Goal: Task Accomplishment & Management: Use online tool/utility

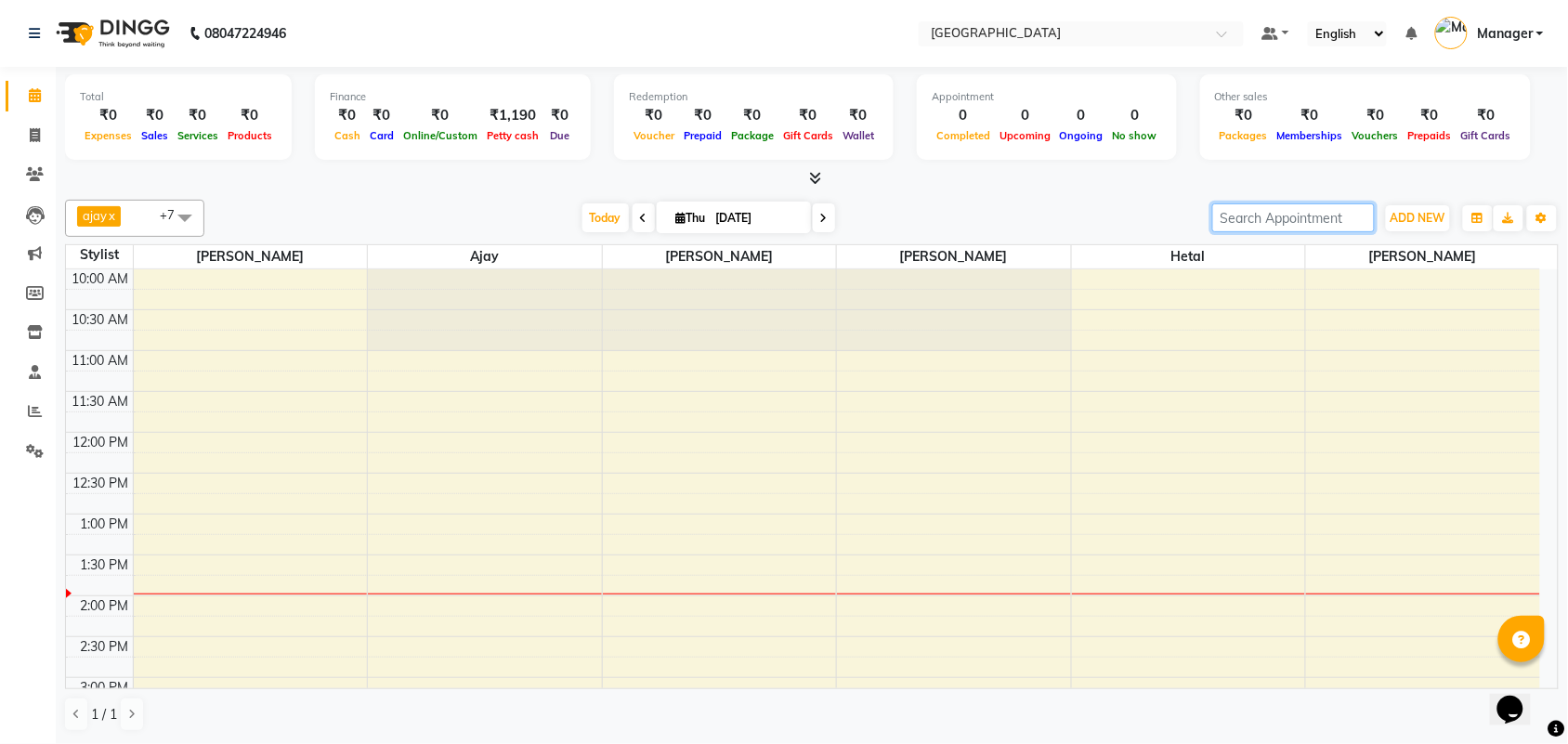
scroll to position [165, 0]
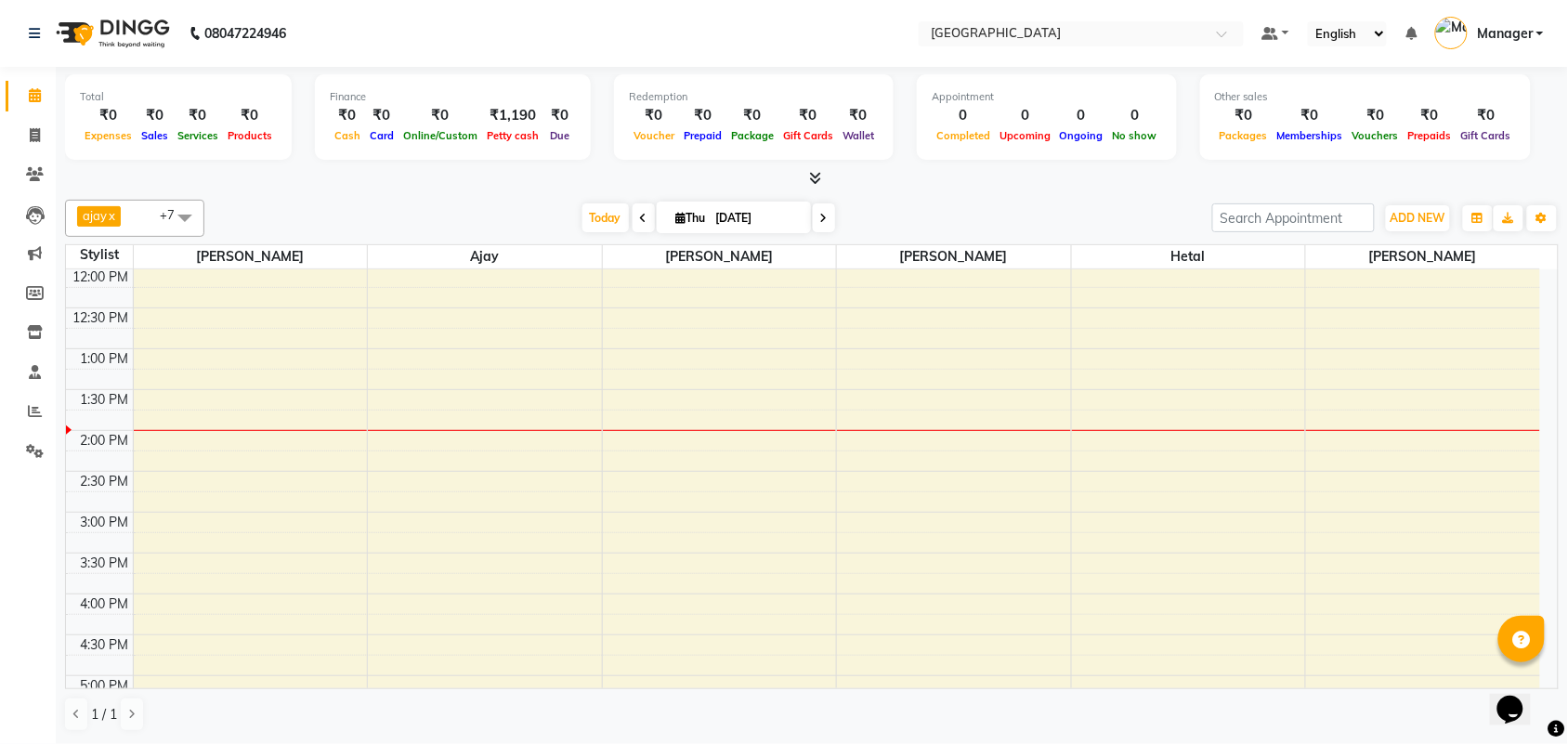
click at [813, 171] on icon at bounding box center [816, 178] width 12 height 14
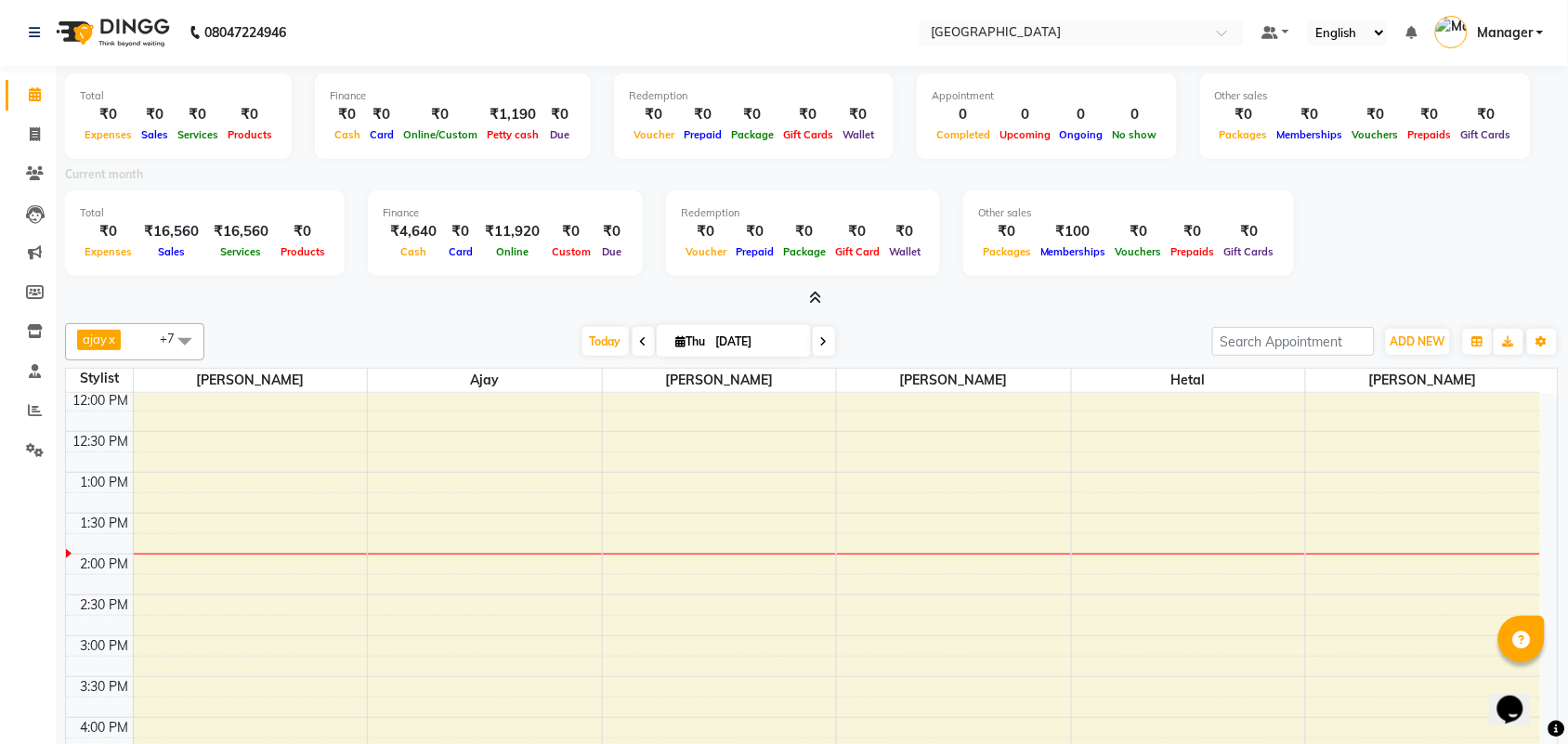
click at [815, 300] on icon at bounding box center [816, 297] width 12 height 14
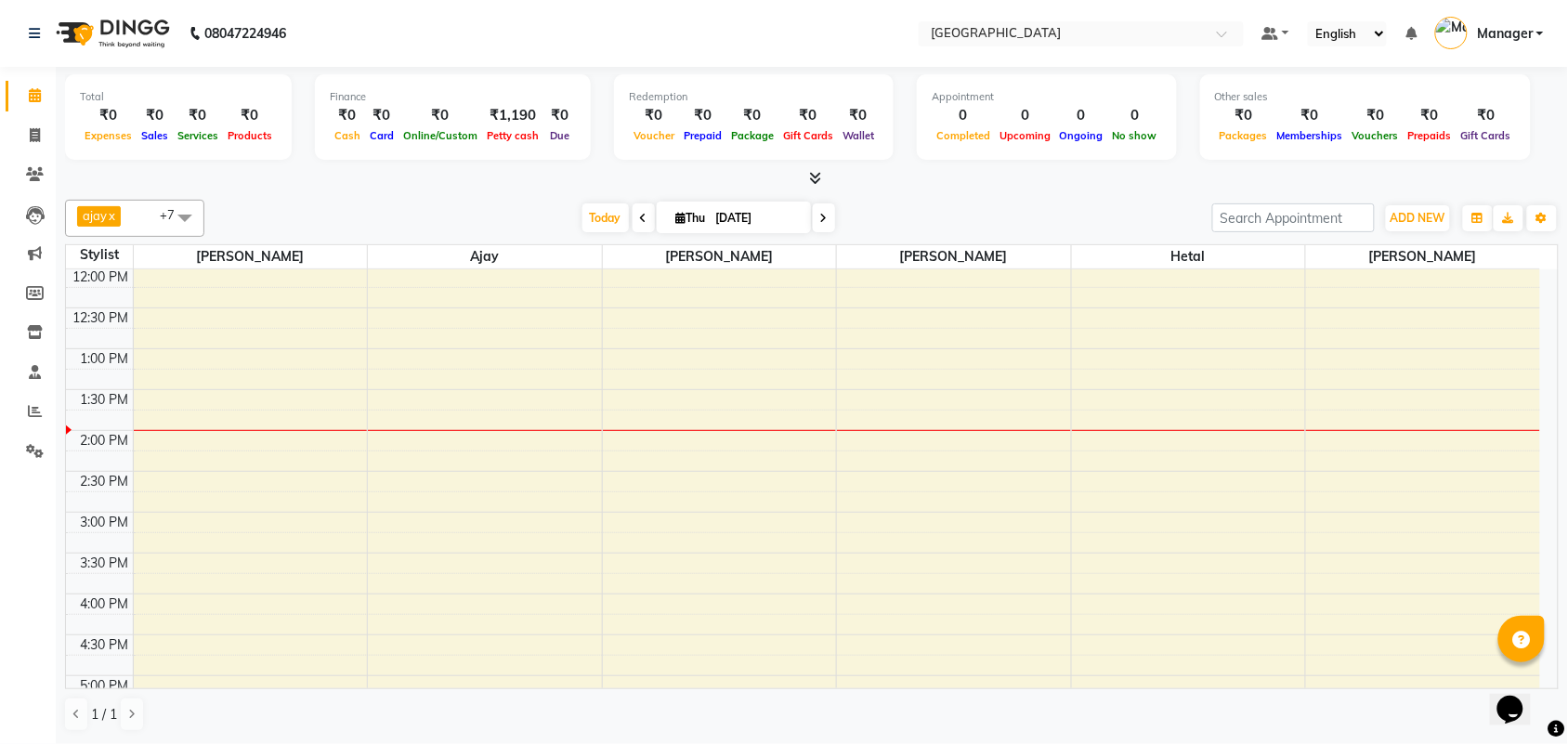
click at [1022, 225] on div "[DATE] [DATE]" at bounding box center [708, 218] width 989 height 28
click at [30, 137] on icon at bounding box center [34, 135] width 10 height 14
select select "service"
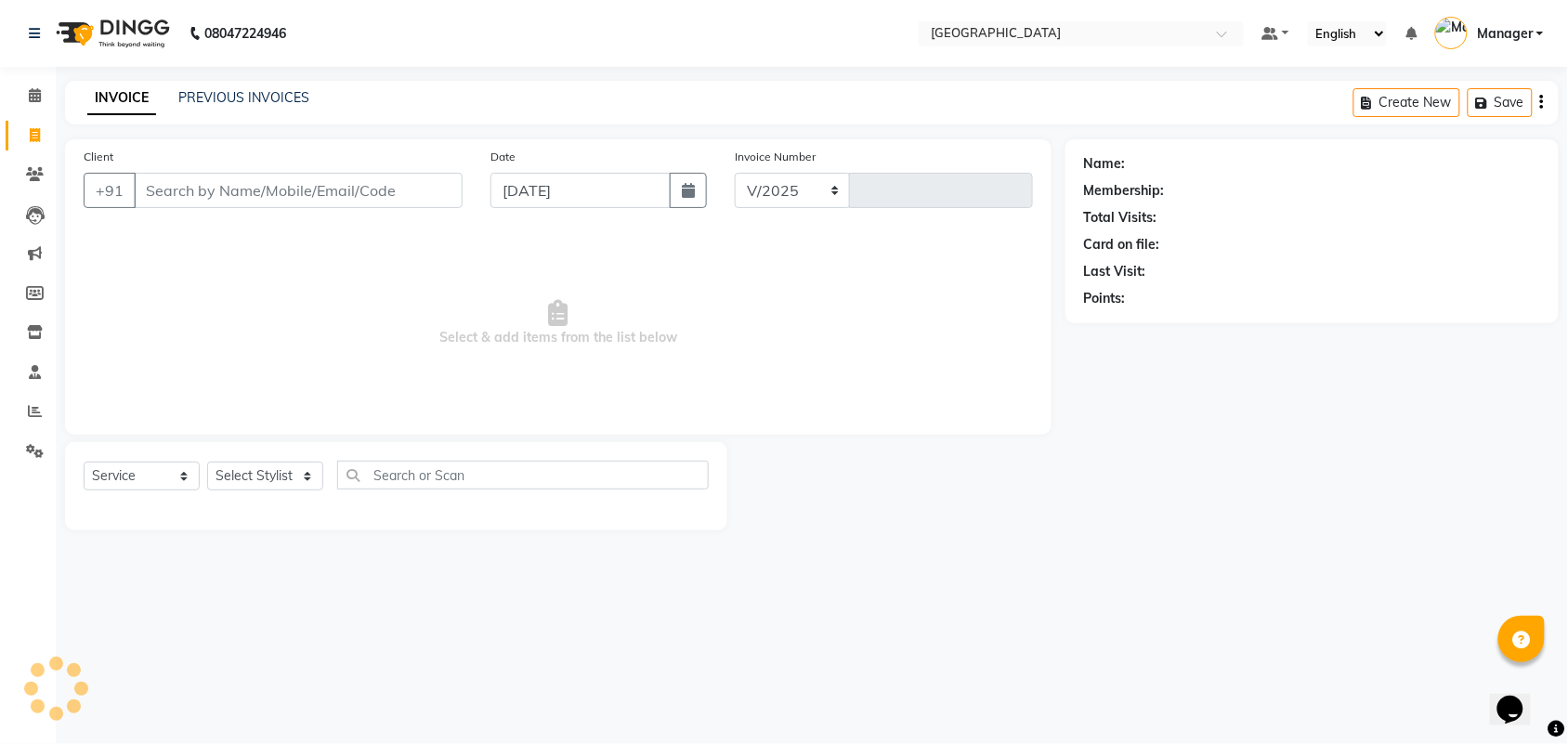
select select "7353"
type input "2430"
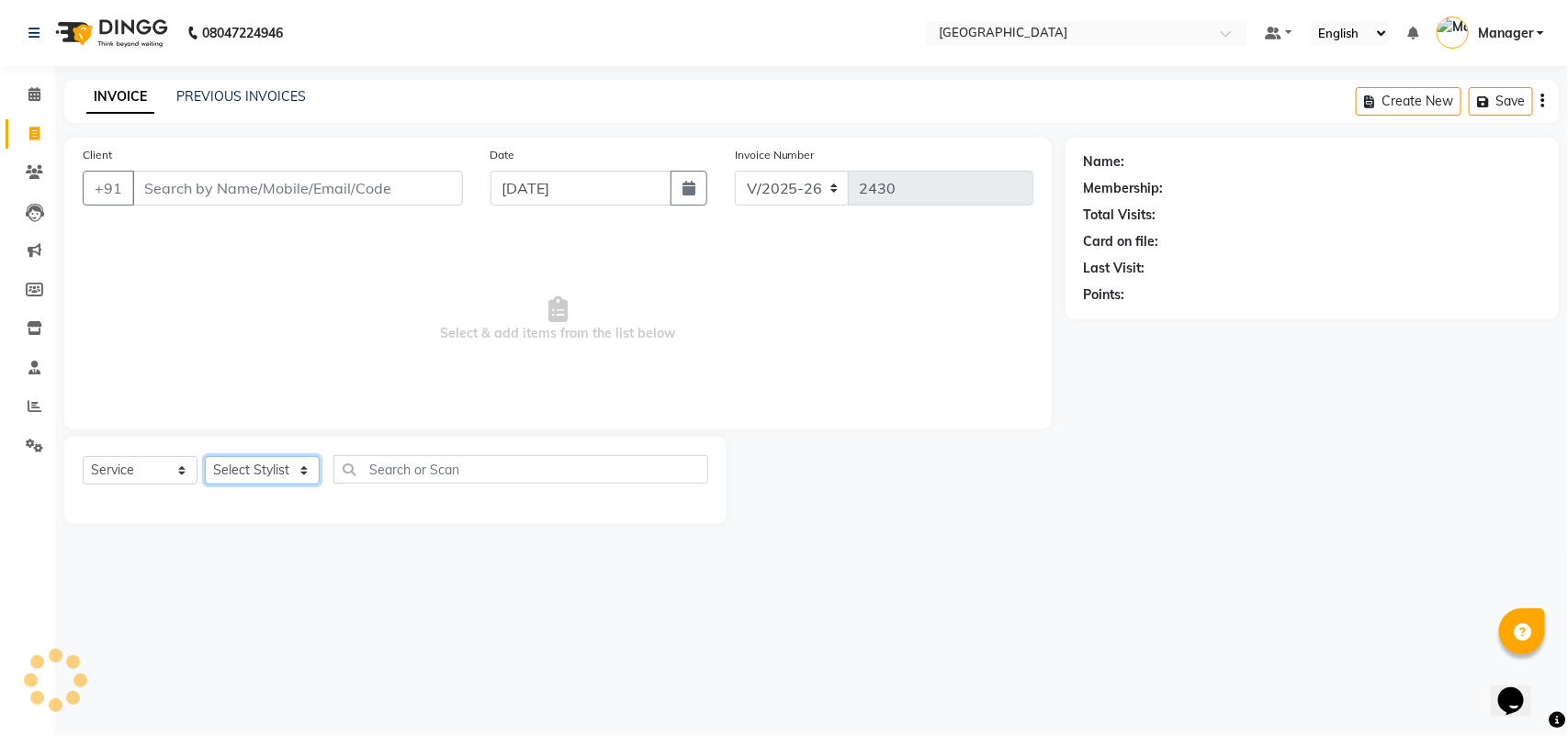
click at [266, 462] on select "Select Stylist" at bounding box center [261, 470] width 115 height 29
select select "63645"
click at [204, 456] on select "Select Stylist [PERSON_NAME] [PERSON_NAME] [PERSON_NAME] [PERSON_NAME] Manager …" at bounding box center [261, 470] width 115 height 29
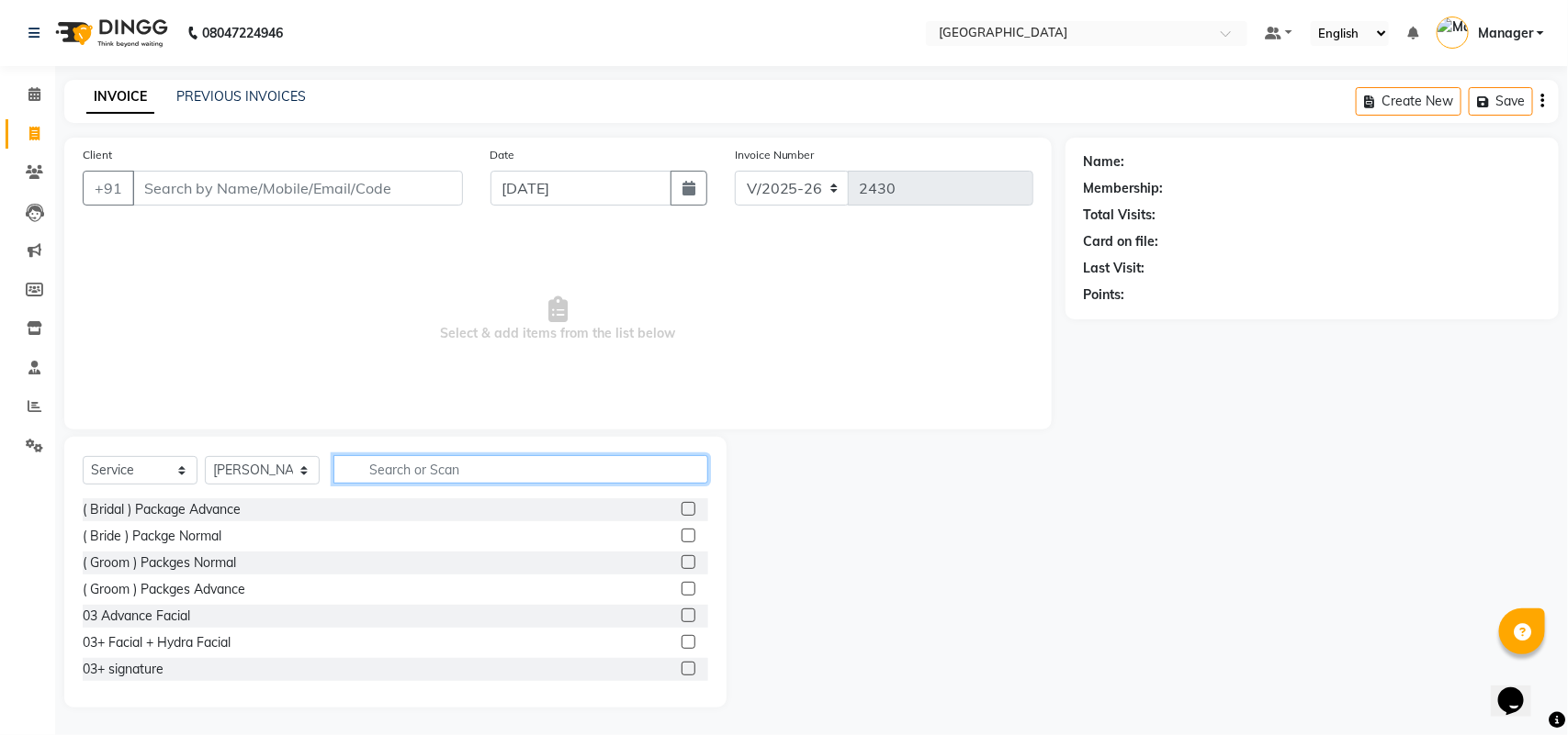
click at [388, 457] on input "text" at bounding box center [520, 469] width 374 height 29
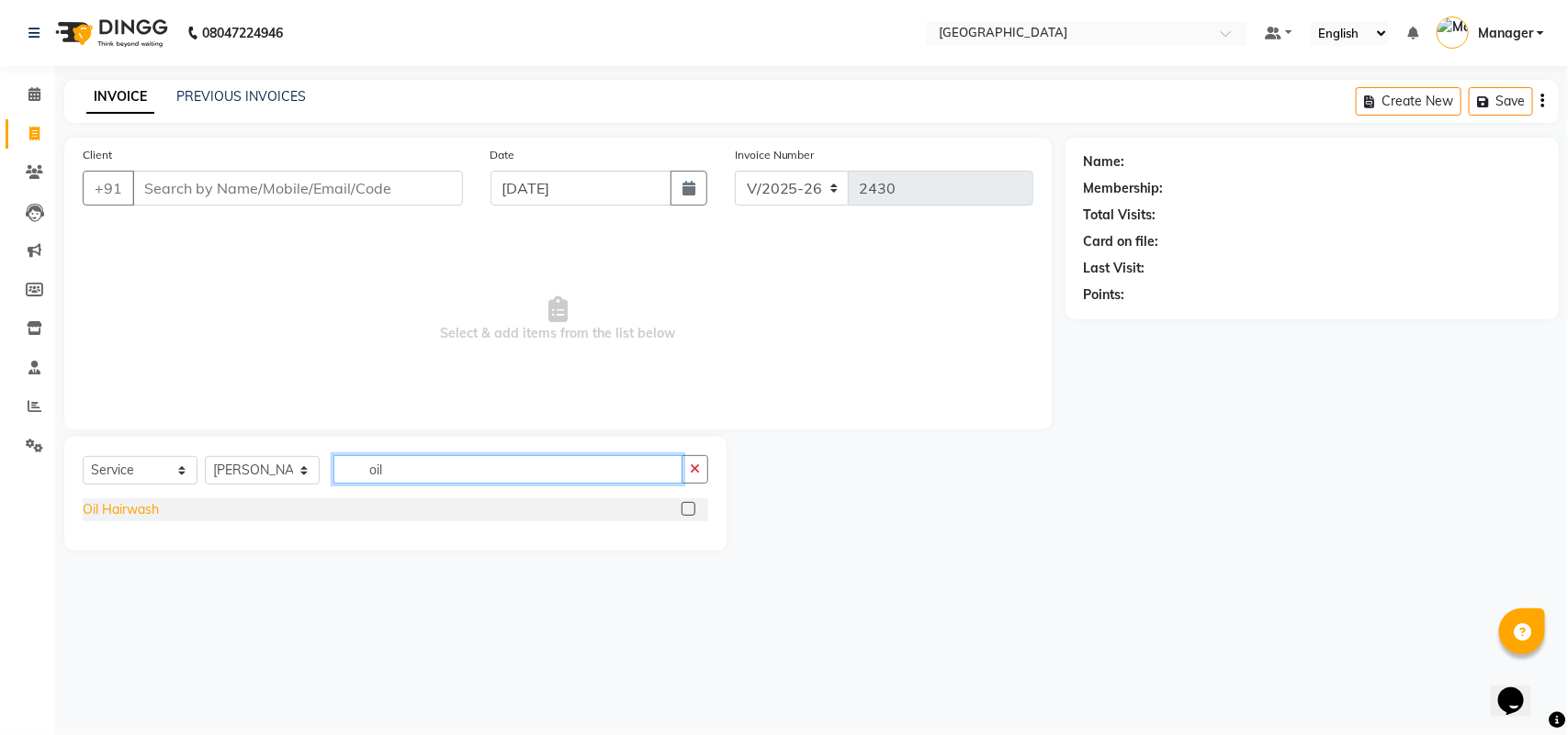
type input "oil"
click at [140, 509] on div "Oil Hairwash" at bounding box center [121, 509] width 77 height 20
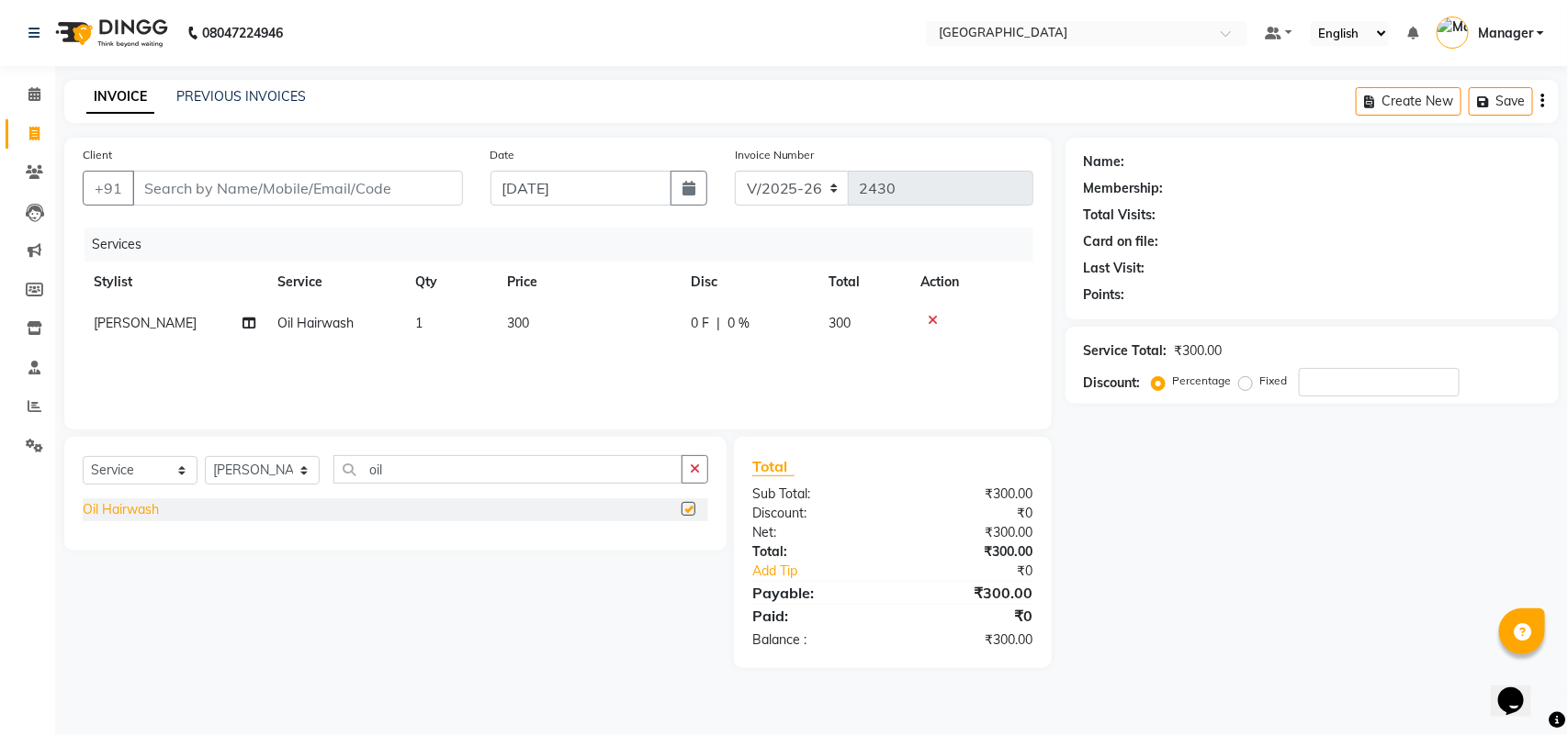
checkbox input "false"
click at [557, 341] on td "300" at bounding box center [587, 324] width 184 height 41
select select "63645"
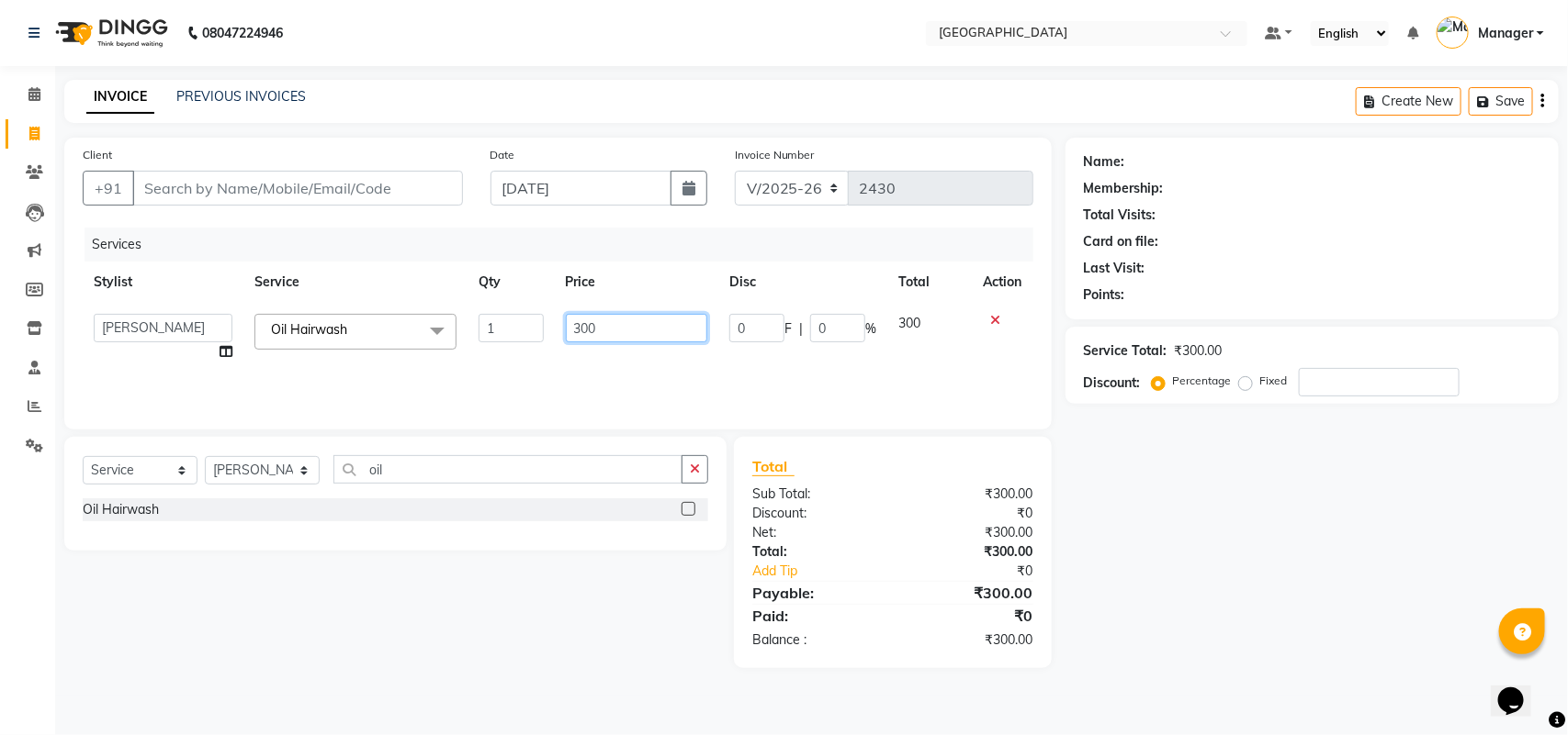
click at [585, 330] on input "300" at bounding box center [637, 328] width 143 height 29
type input "400"
click at [897, 551] on div "₹300.00" at bounding box center [969, 552] width 154 height 20
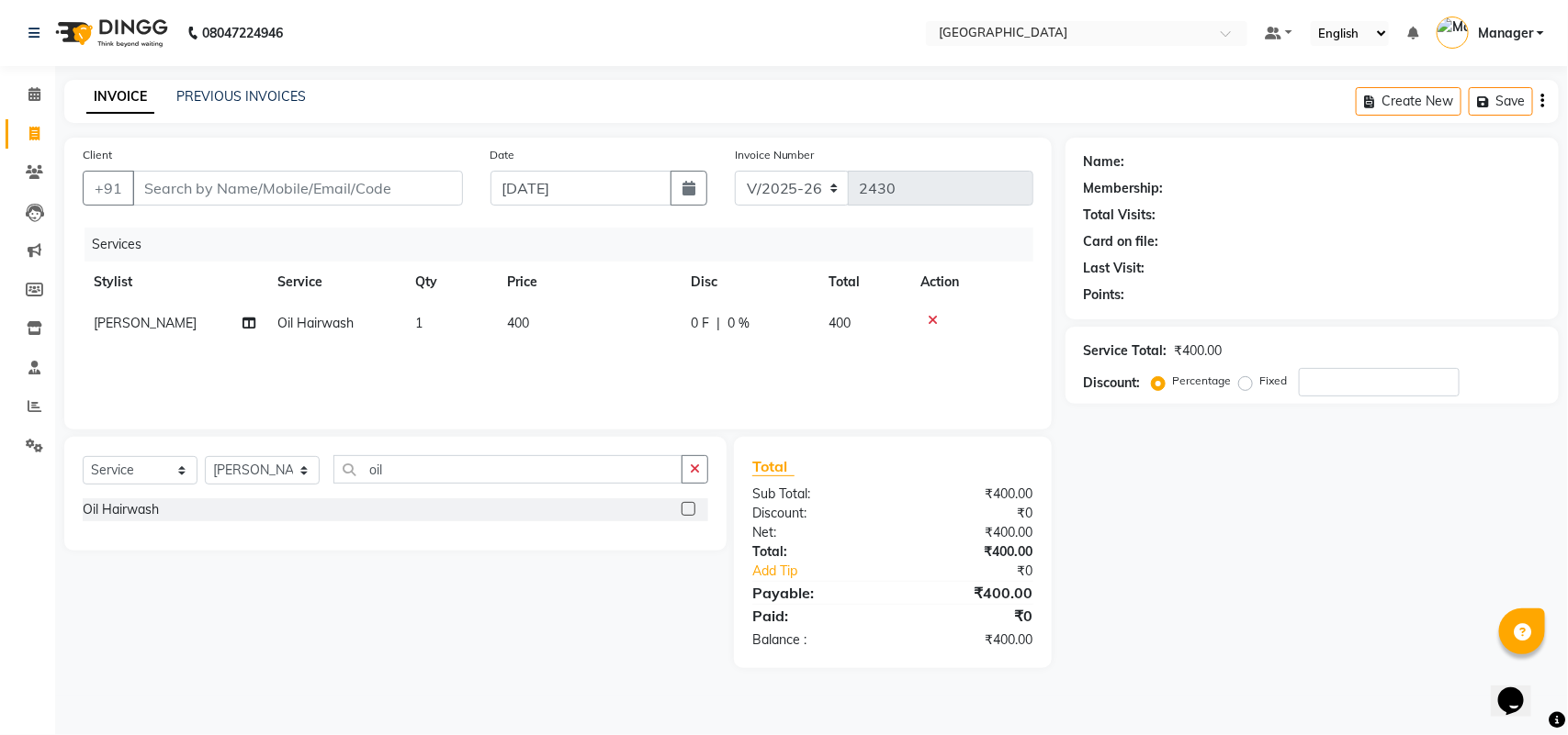
click at [413, 212] on div "Client +91" at bounding box center [273, 182] width 408 height 76
click at [411, 198] on input "Client" at bounding box center [298, 187] width 330 height 35
click at [1043, 203] on div "Invoice Number V/2025 V/[PHONE_NUMBER]" at bounding box center [883, 182] width 326 height 76
click at [327, 187] on input "Client" at bounding box center [298, 187] width 330 height 35
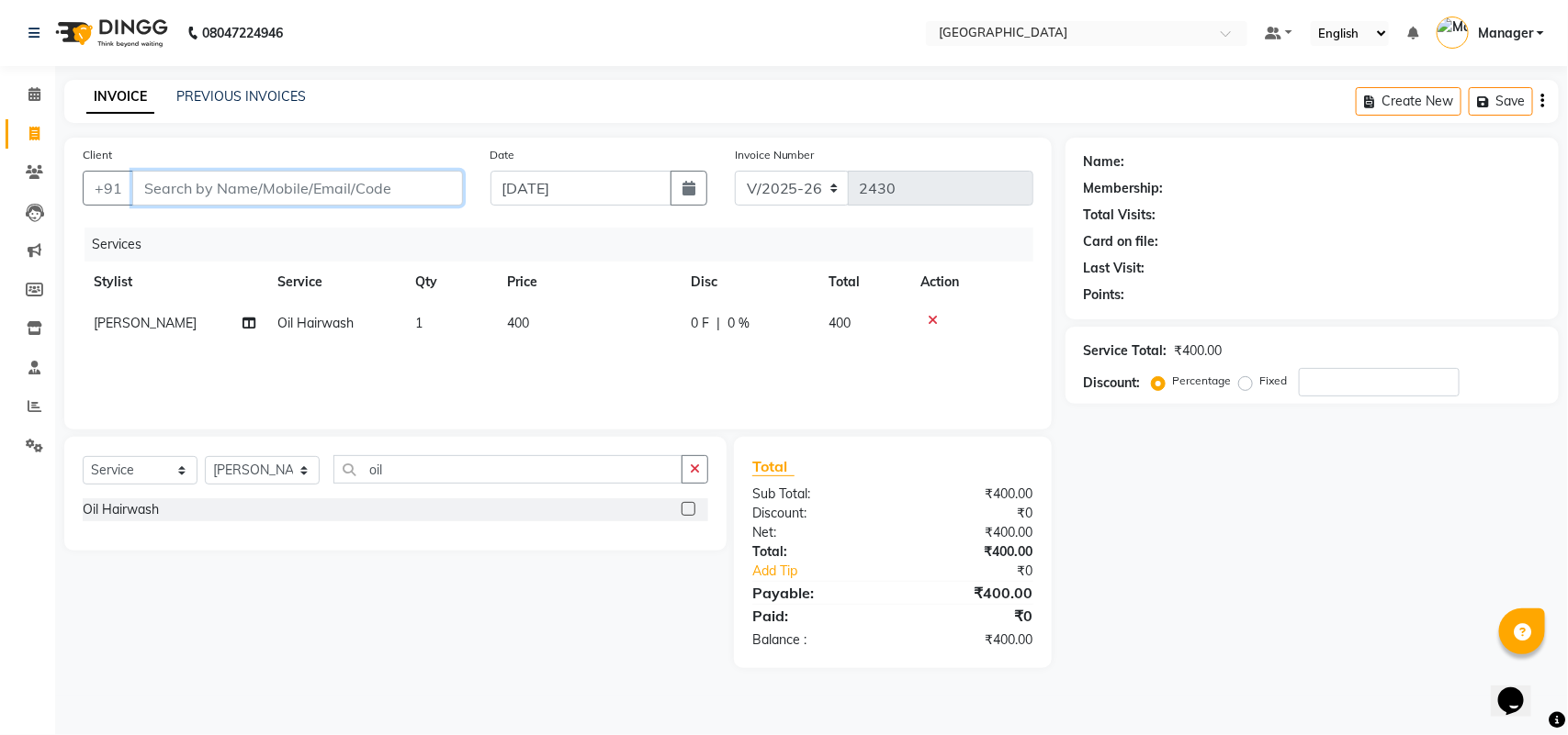
type input "b"
type input "0"
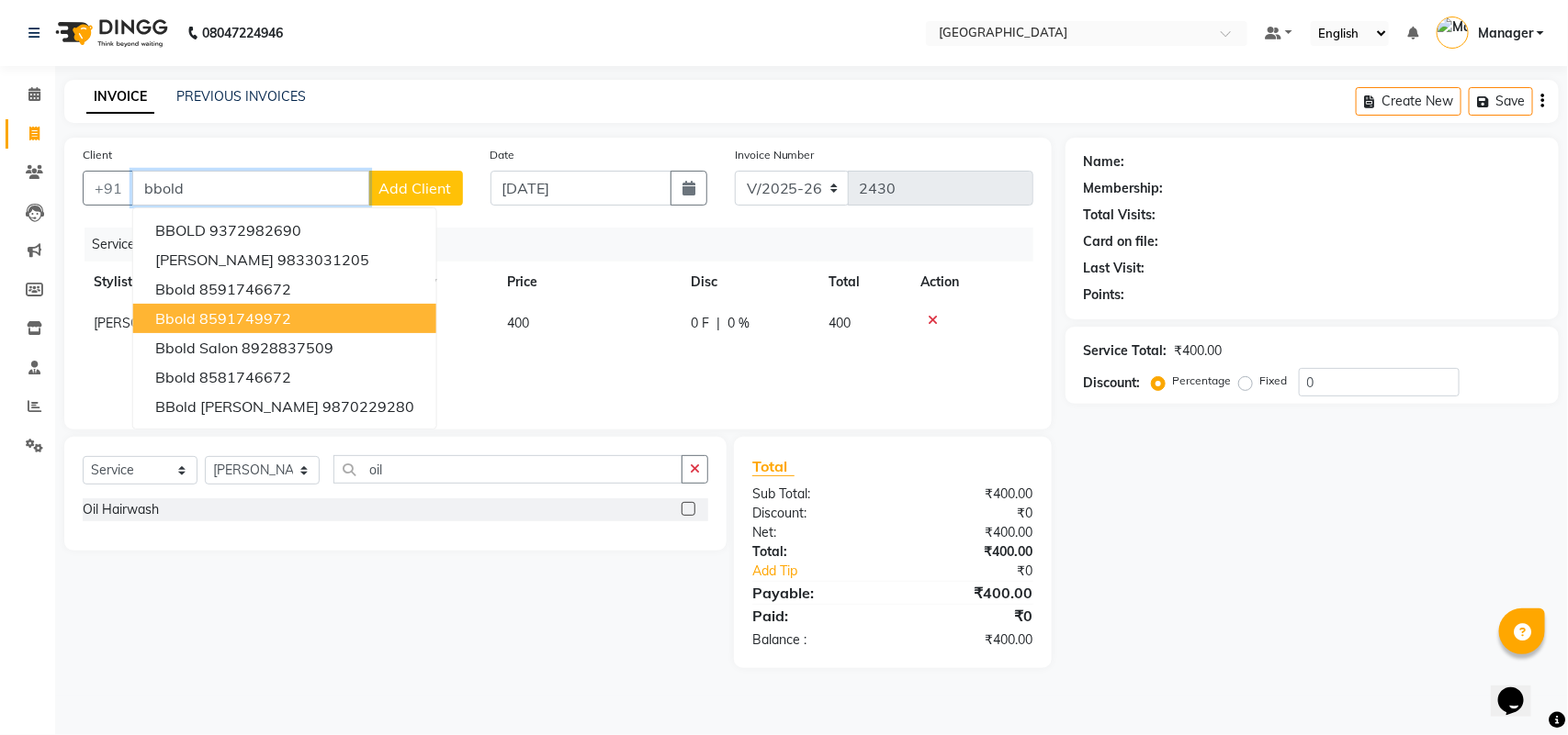
click at [291, 326] on button "bbold 8591749972" at bounding box center [285, 318] width 303 height 29
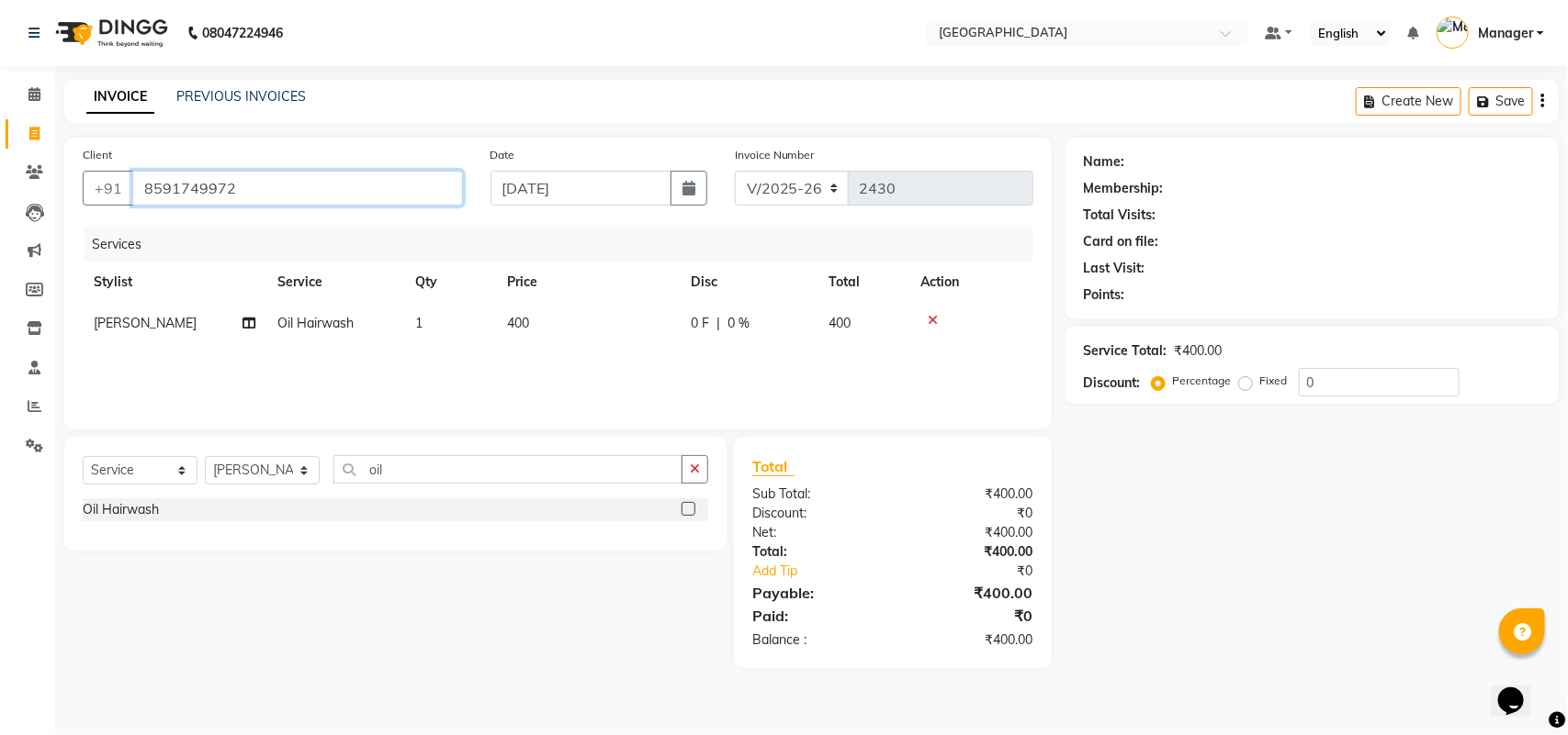
type input "8591749972"
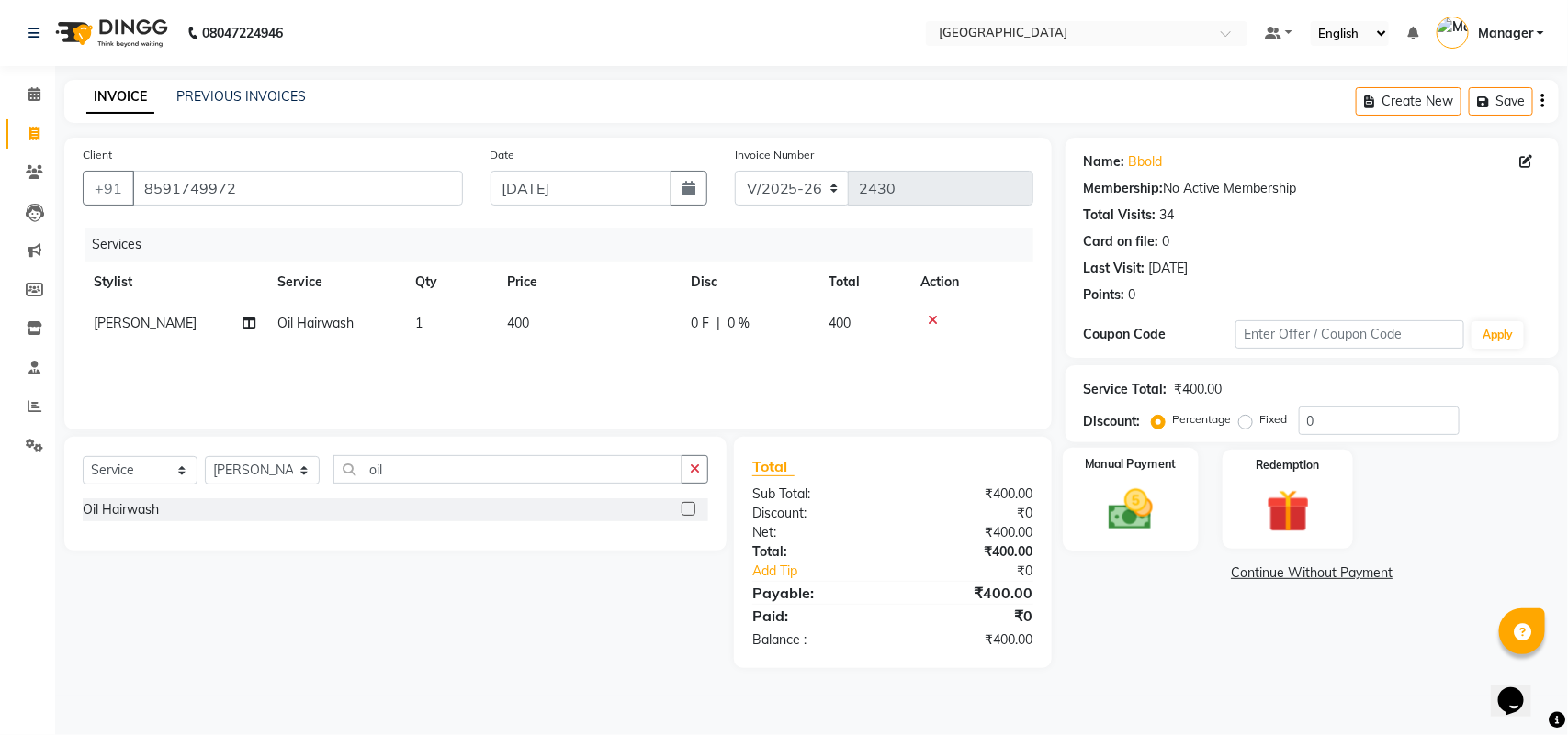
click at [1173, 506] on div "Manual Payment" at bounding box center [1130, 499] width 136 height 104
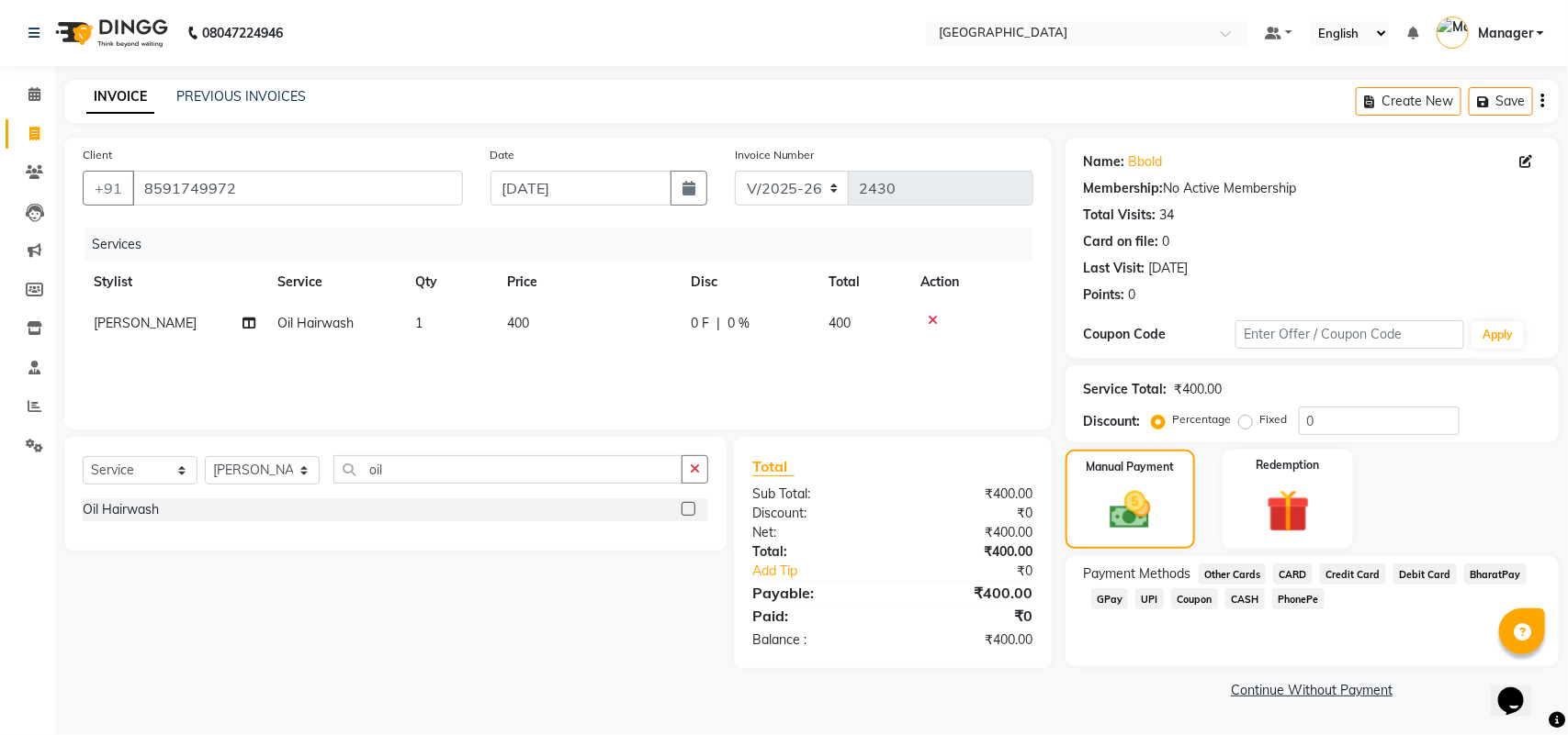
click at [1116, 600] on span "GPay" at bounding box center [1110, 599] width 37 height 21
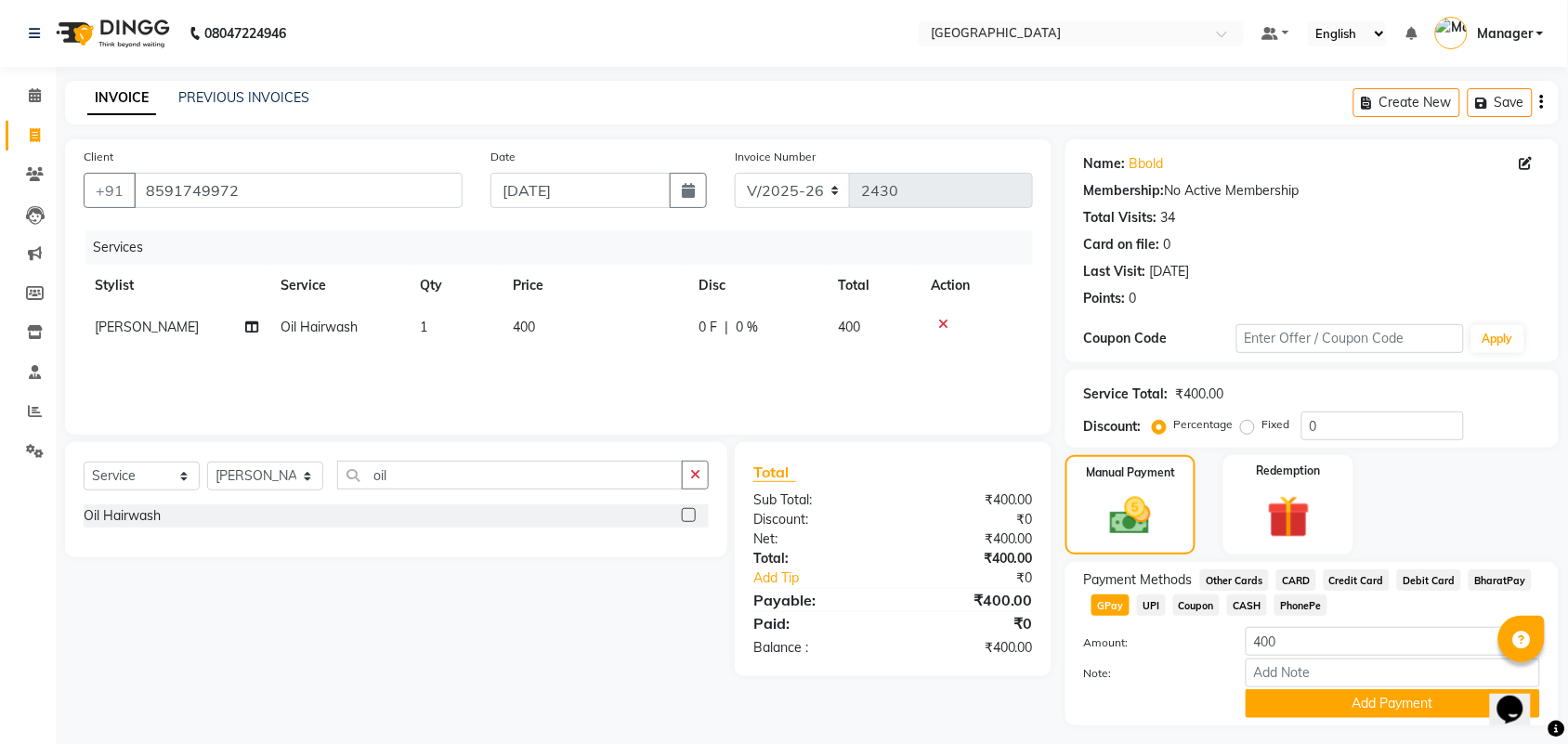
scroll to position [46, 0]
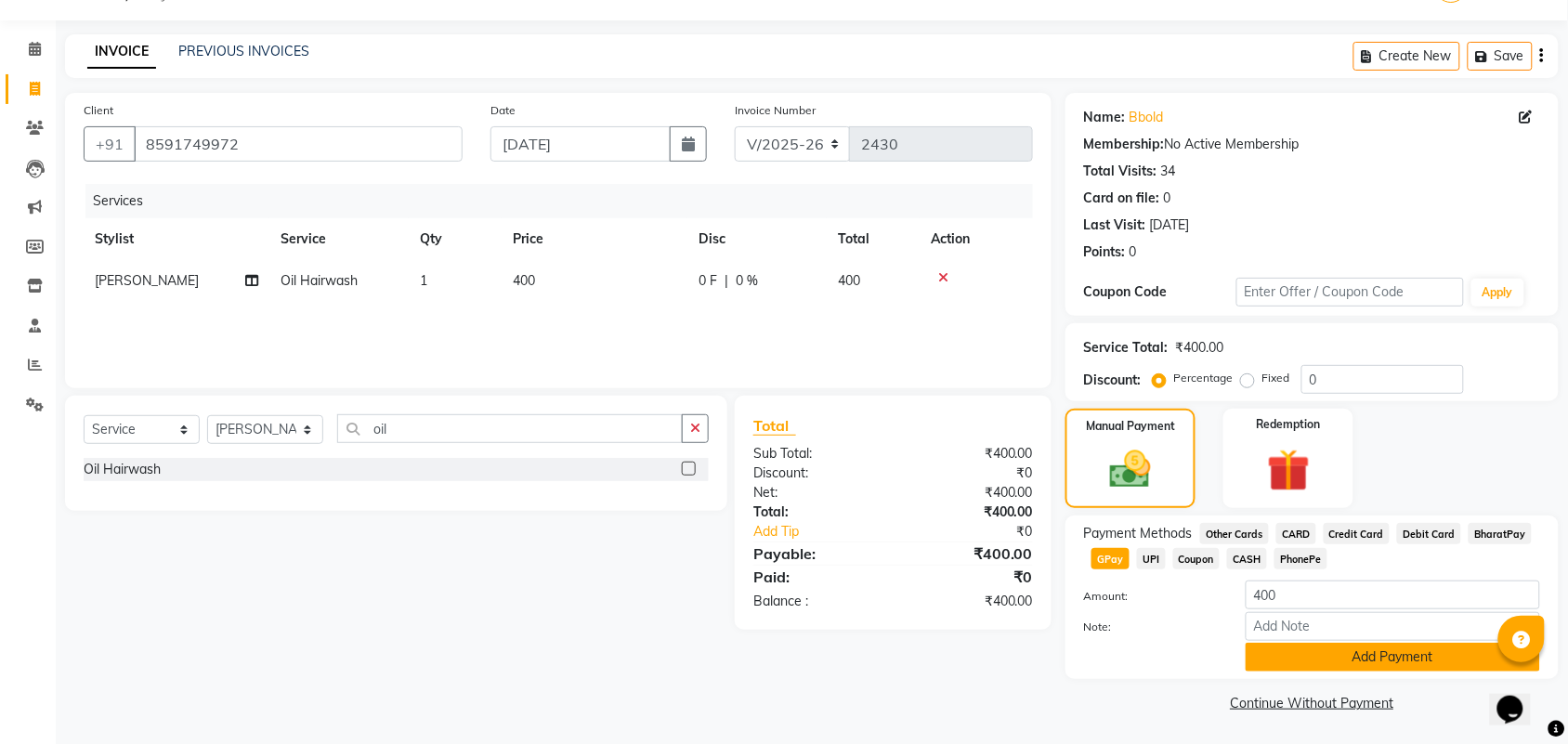
click at [1427, 655] on button "Add Payment" at bounding box center [1393, 657] width 295 height 29
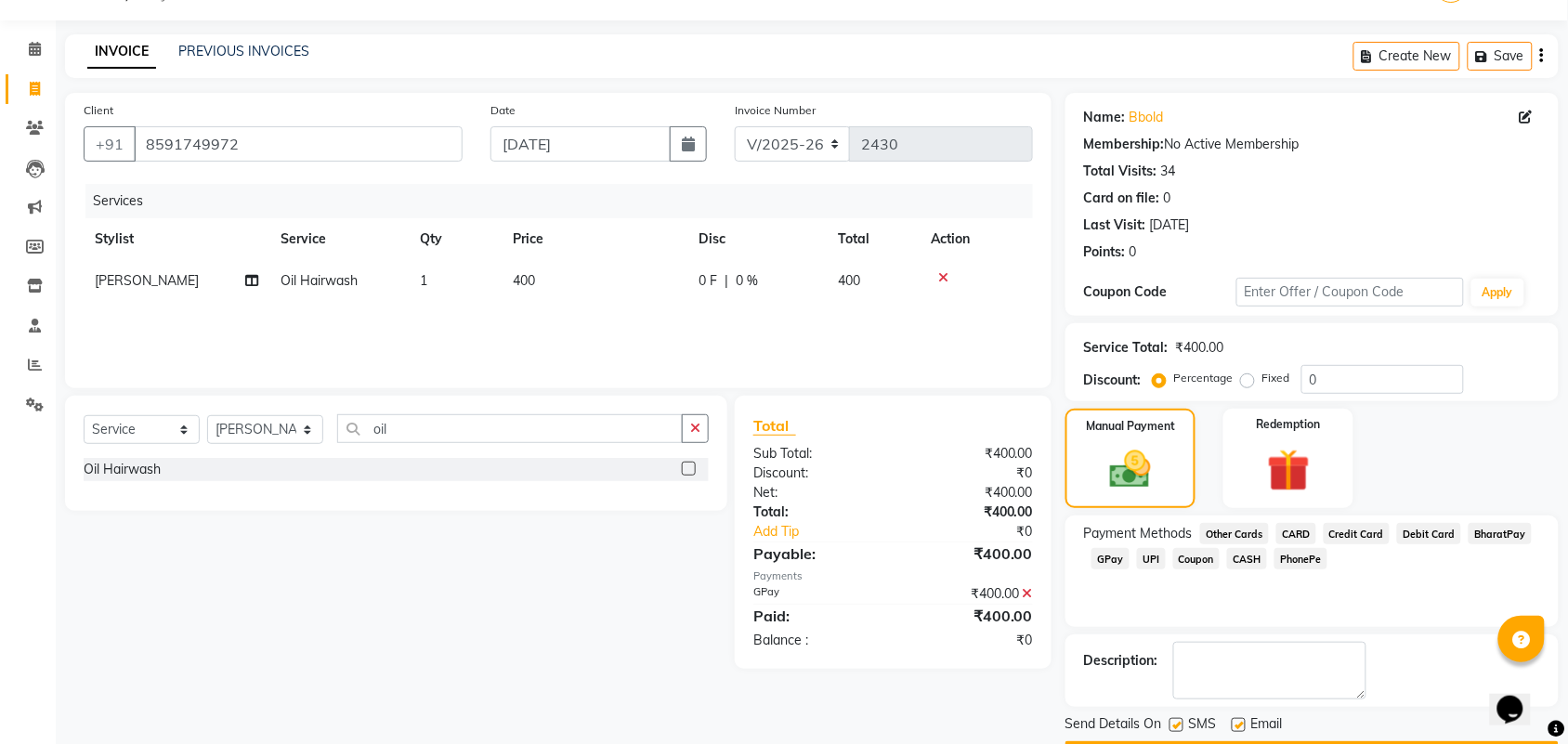
scroll to position [100, 0]
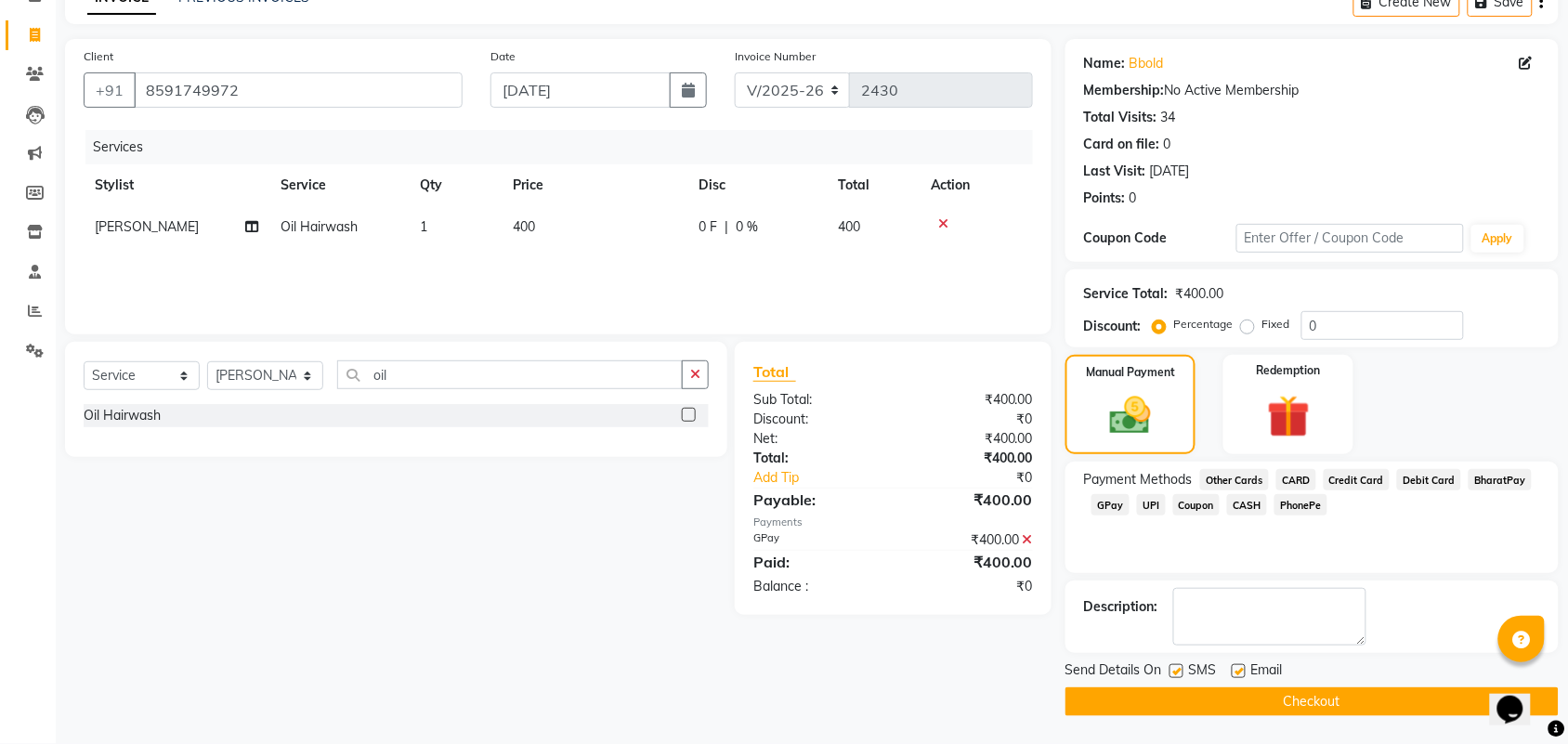
click at [1431, 700] on button "Checkout" at bounding box center [1312, 702] width 494 height 29
